Goal: Information Seeking & Learning: Understand process/instructions

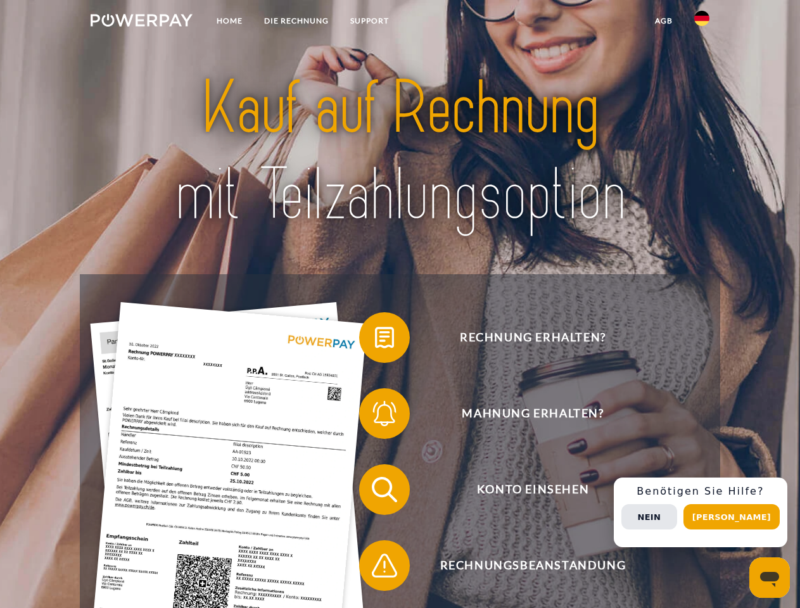
click at [141, 22] on img at bounding box center [142, 20] width 102 height 13
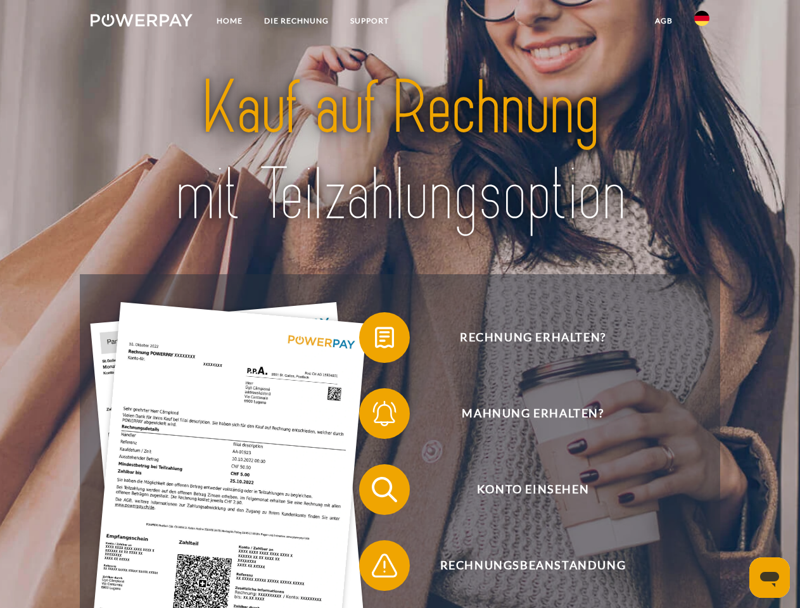
click at [702, 22] on img at bounding box center [701, 18] width 15 height 15
click at [663, 21] on link "agb" at bounding box center [663, 21] width 39 height 23
click at [375, 340] on span at bounding box center [365, 337] width 63 height 63
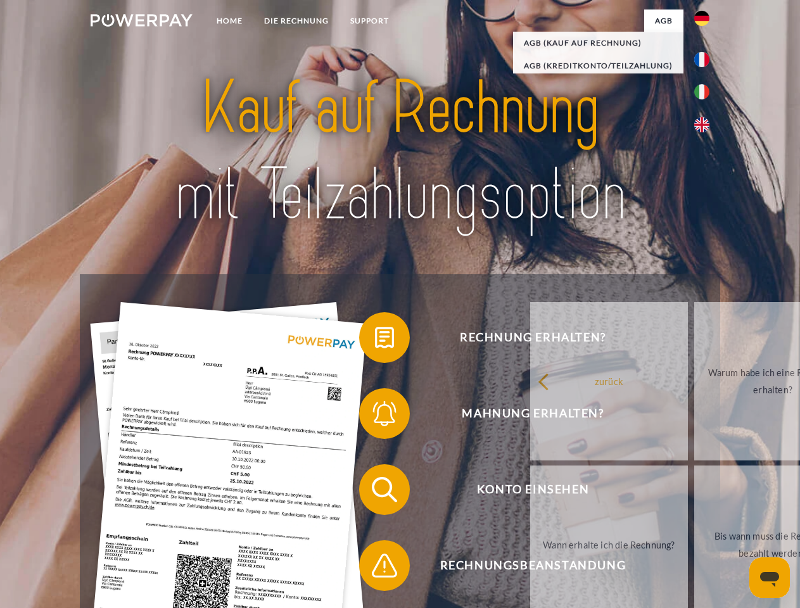
click at [375, 416] on span at bounding box center [365, 413] width 63 height 63
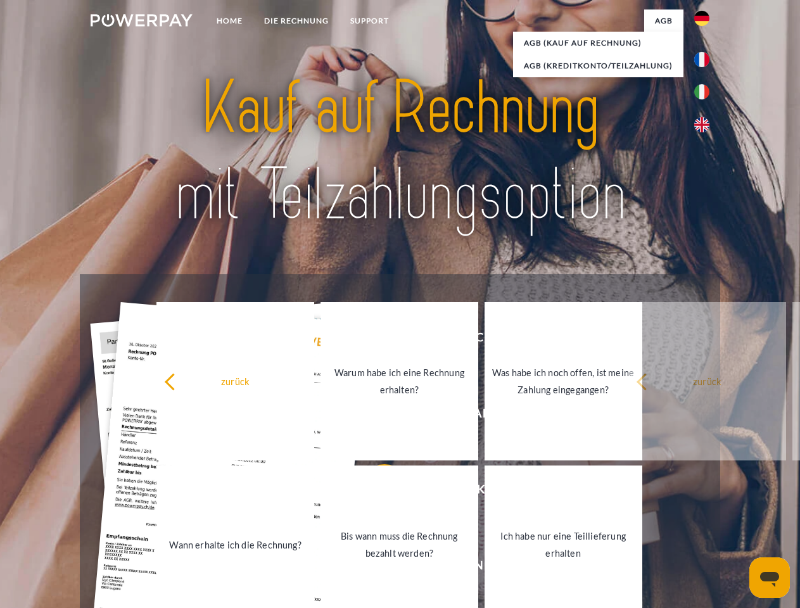
click at [375, 492] on link "Bis wann muss die Rechnung bezahlt werden?" at bounding box center [400, 545] width 158 height 158
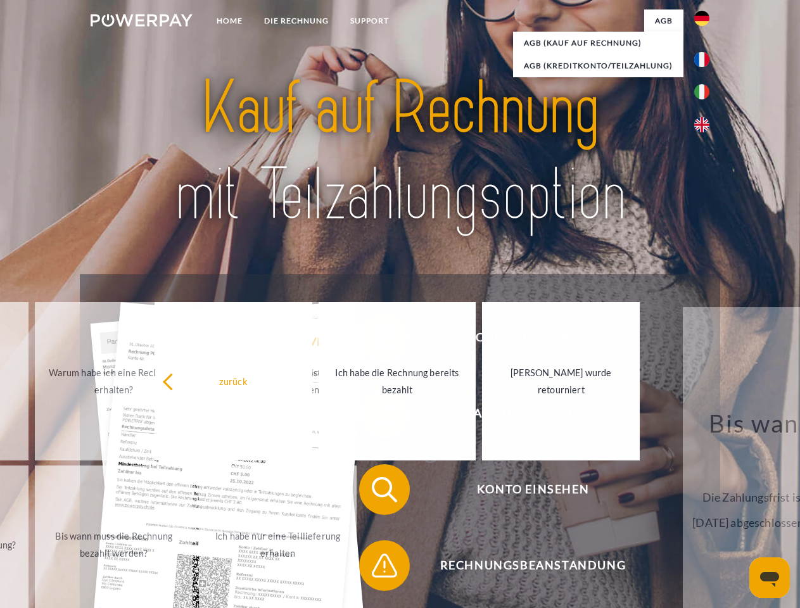
click at [371, 568] on div "zurück Warum habe ich eine Rechnung erhalten? Was habe ich noch offen, ist mein…" at bounding box center [115, 463] width 512 height 327
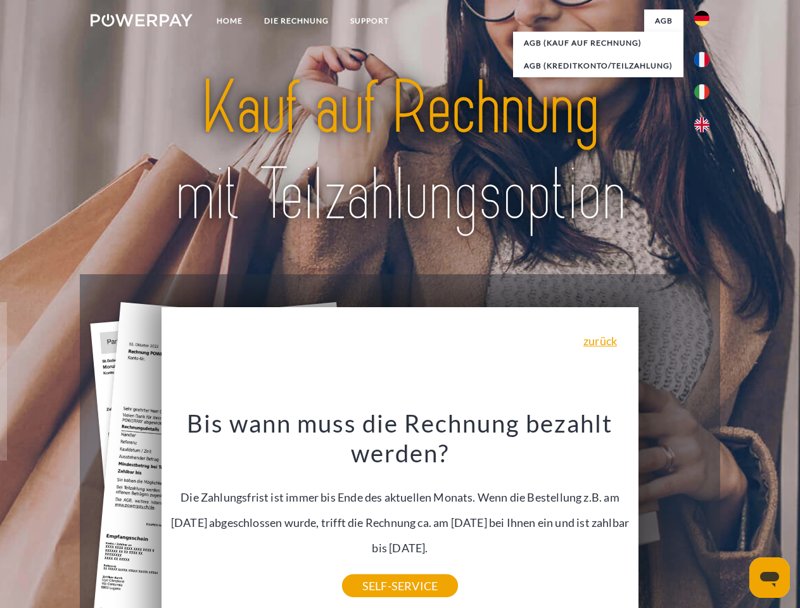
click at [705, 513] on div "Rechnung erhalten? Mahnung erhalten? Konto einsehen" at bounding box center [400, 527] width 640 height 507
click at [674, 515] on span "Konto einsehen" at bounding box center [533, 489] width 310 height 51
click at [736, 517] on header "Home DIE RECHNUNG SUPPORT" at bounding box center [400, 437] width 800 height 875
